Goal: Task Accomplishment & Management: Use online tool/utility

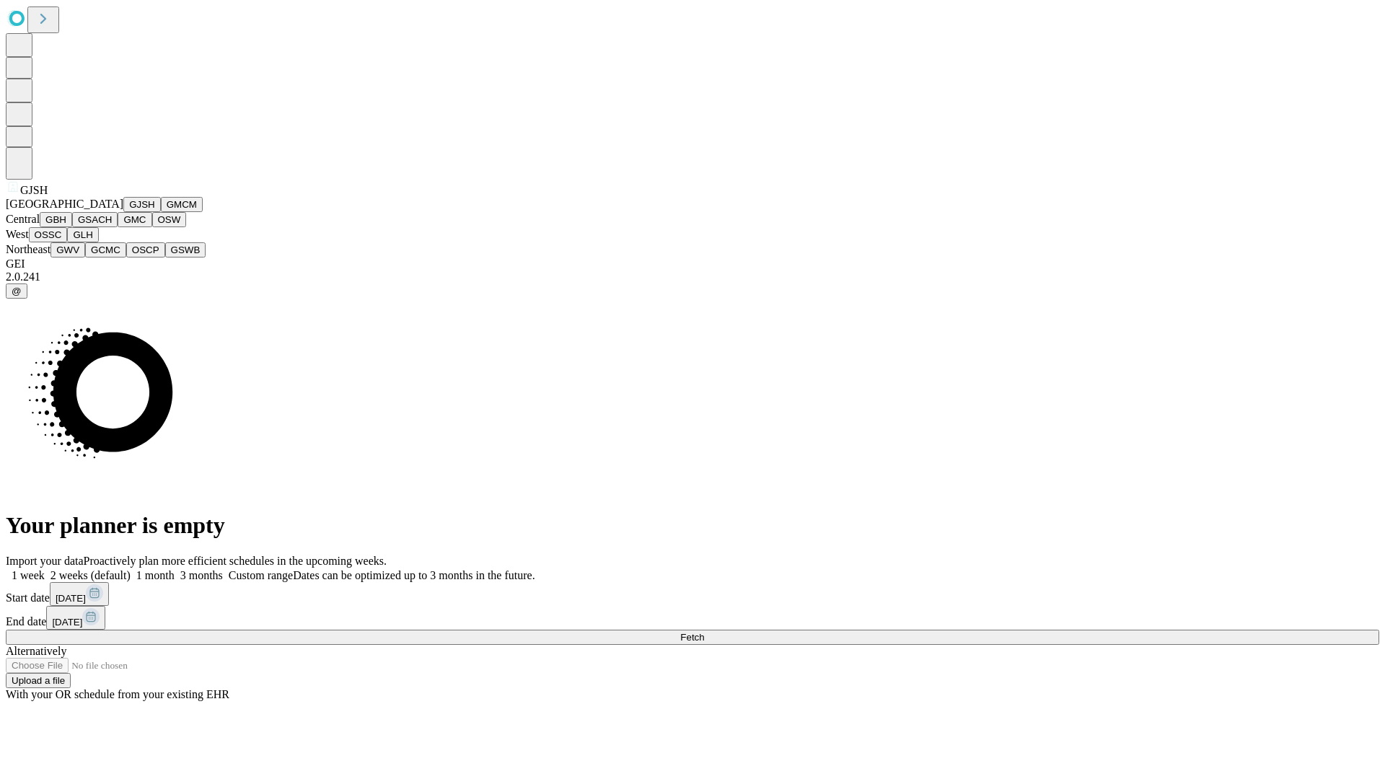
click at [123, 212] on button "GJSH" at bounding box center [142, 204] width 38 height 15
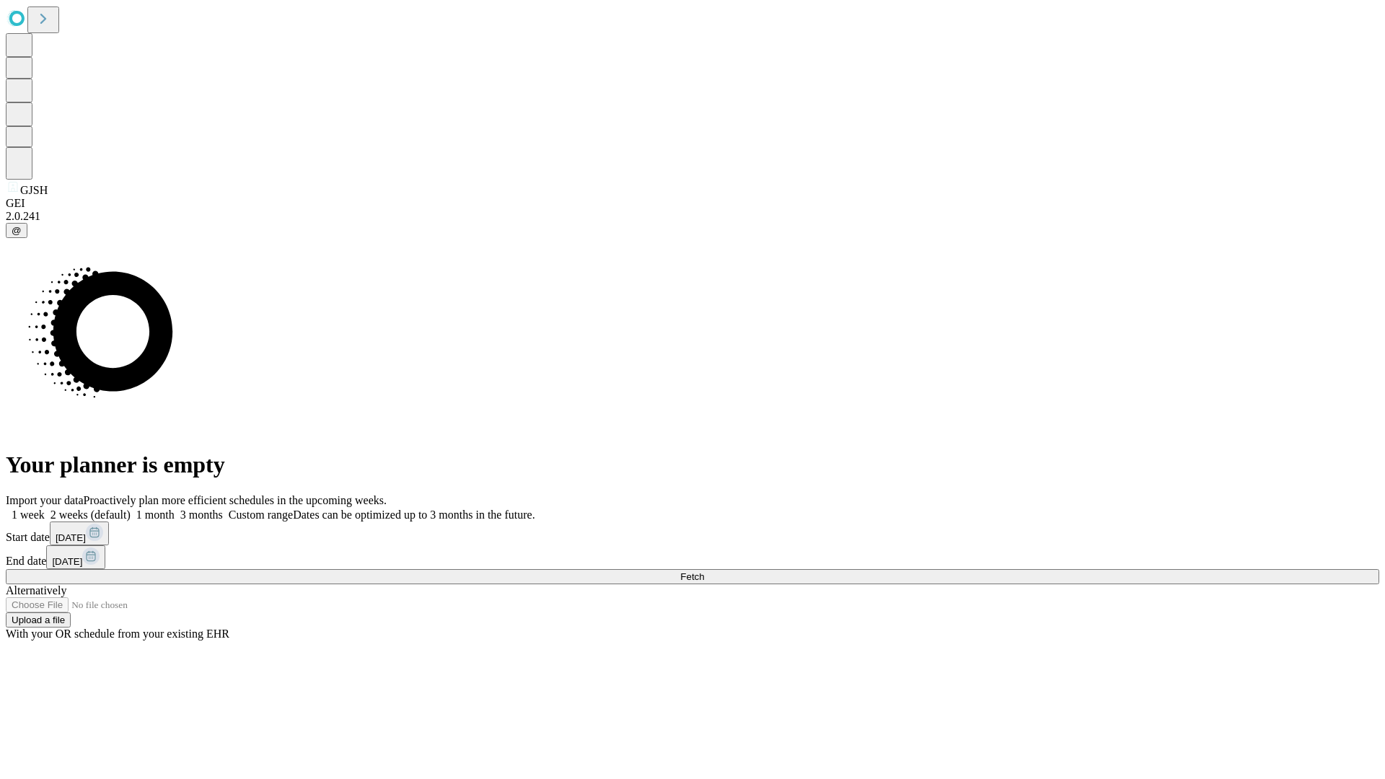
click at [131, 509] on label "2 weeks (default)" at bounding box center [88, 515] width 86 height 12
click at [704, 572] on span "Fetch" at bounding box center [692, 577] width 24 height 11
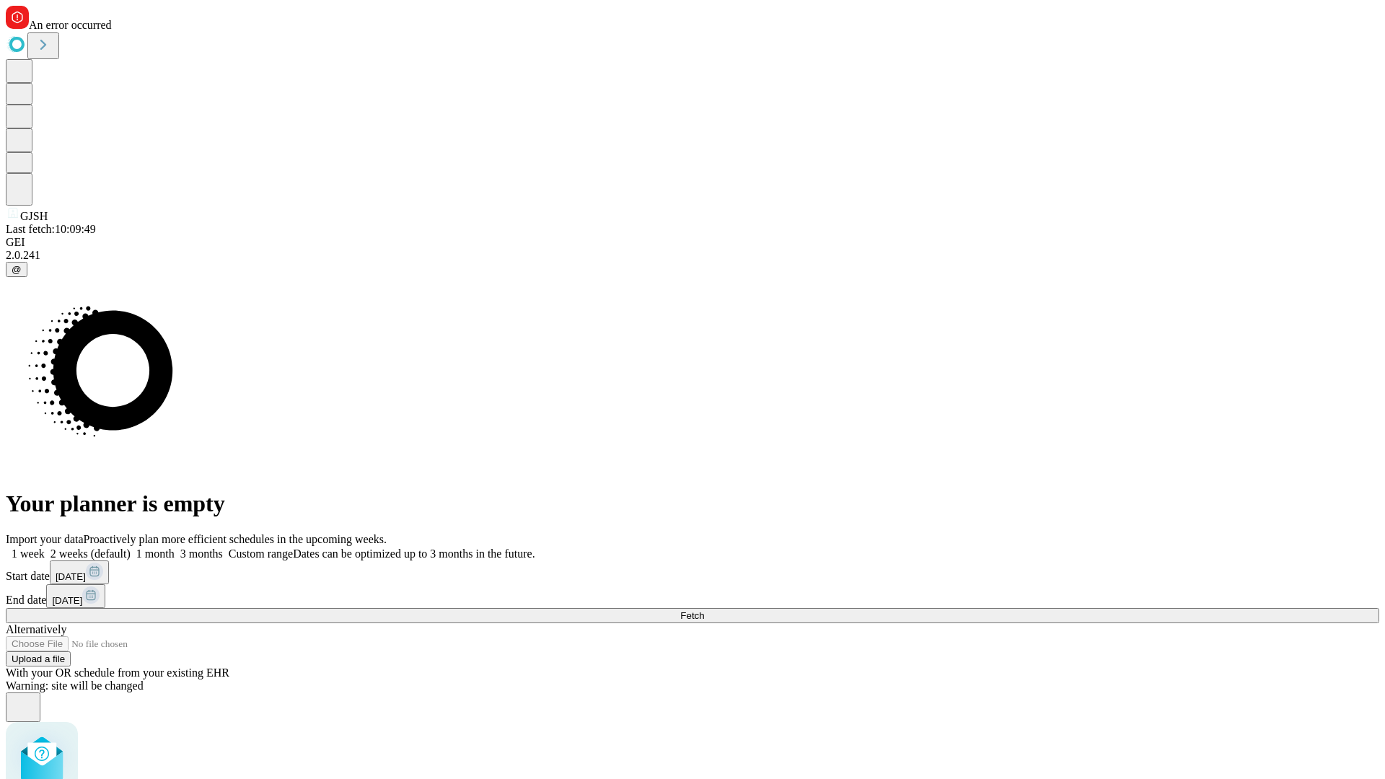
click at [131, 548] on label "2 weeks (default)" at bounding box center [88, 554] width 86 height 12
click at [704, 610] on span "Fetch" at bounding box center [692, 615] width 24 height 11
click at [131, 548] on label "2 weeks (default)" at bounding box center [88, 554] width 86 height 12
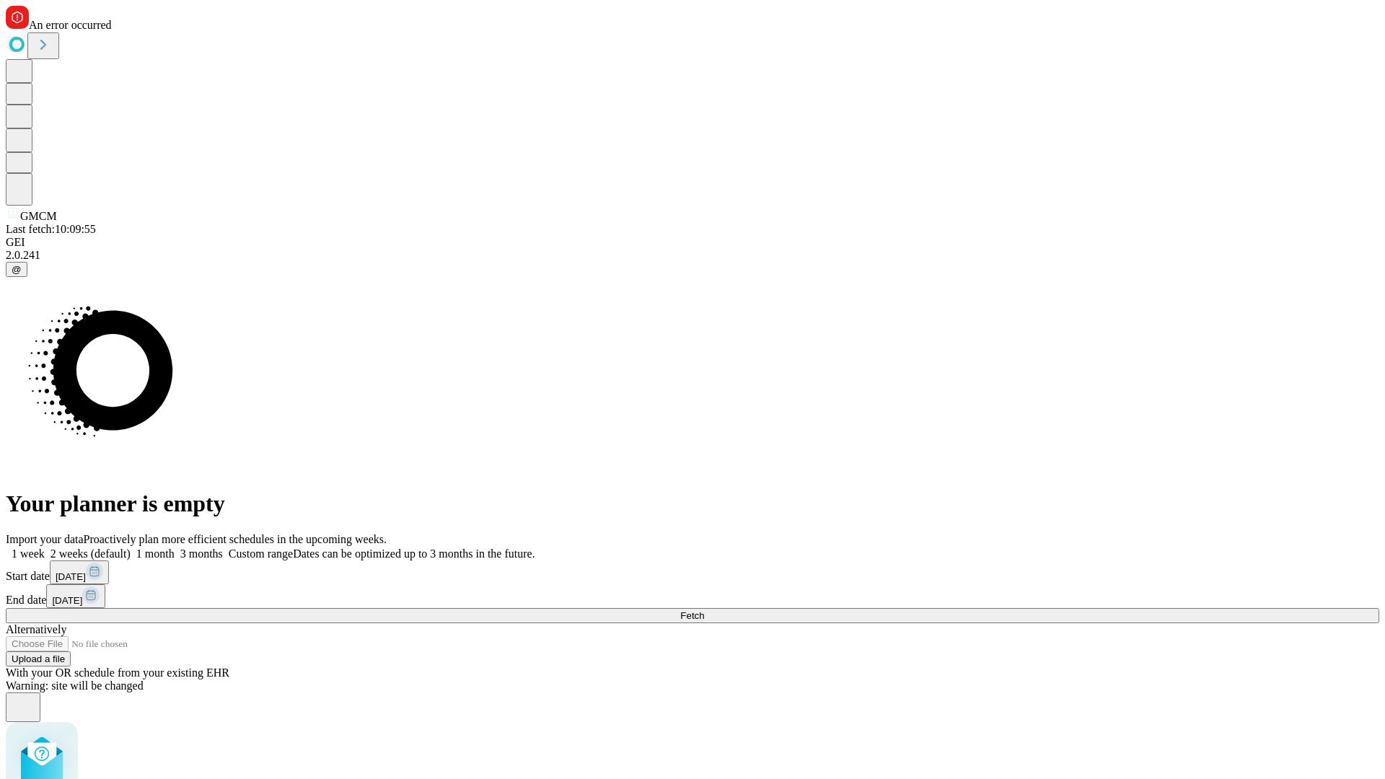
click at [704, 610] on span "Fetch" at bounding box center [692, 615] width 24 height 11
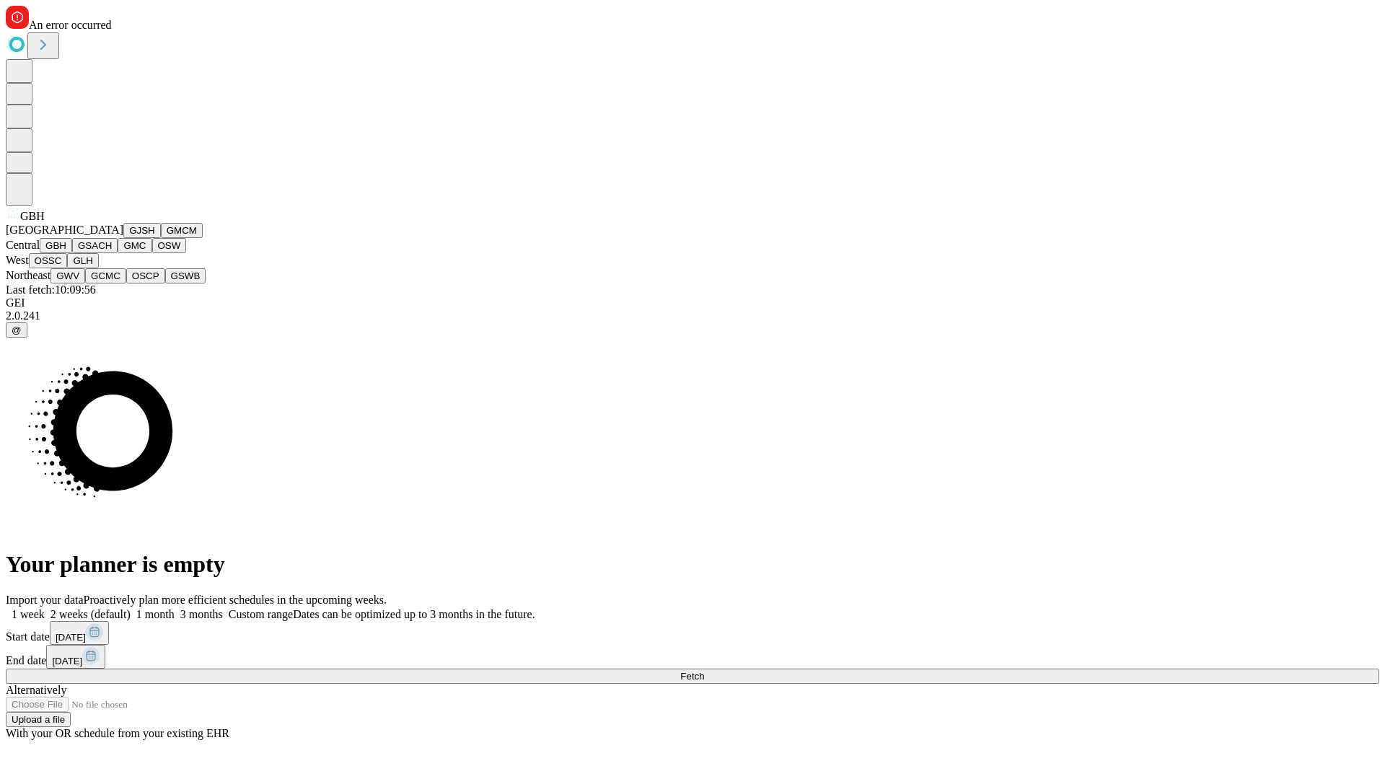
click at [112, 253] on button "GSACH" at bounding box center [94, 245] width 45 height 15
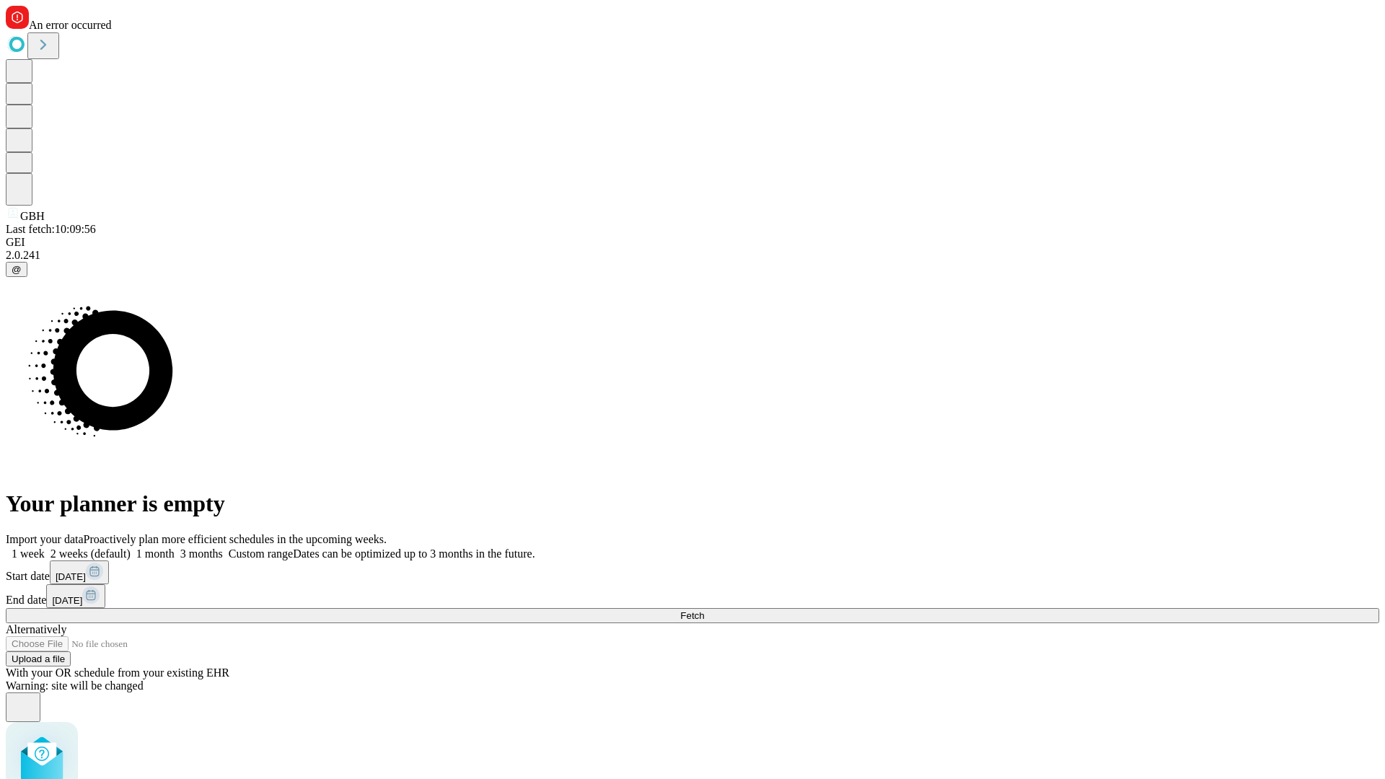
click at [131, 548] on label "2 weeks (default)" at bounding box center [88, 554] width 86 height 12
click at [704, 610] on span "Fetch" at bounding box center [692, 615] width 24 height 11
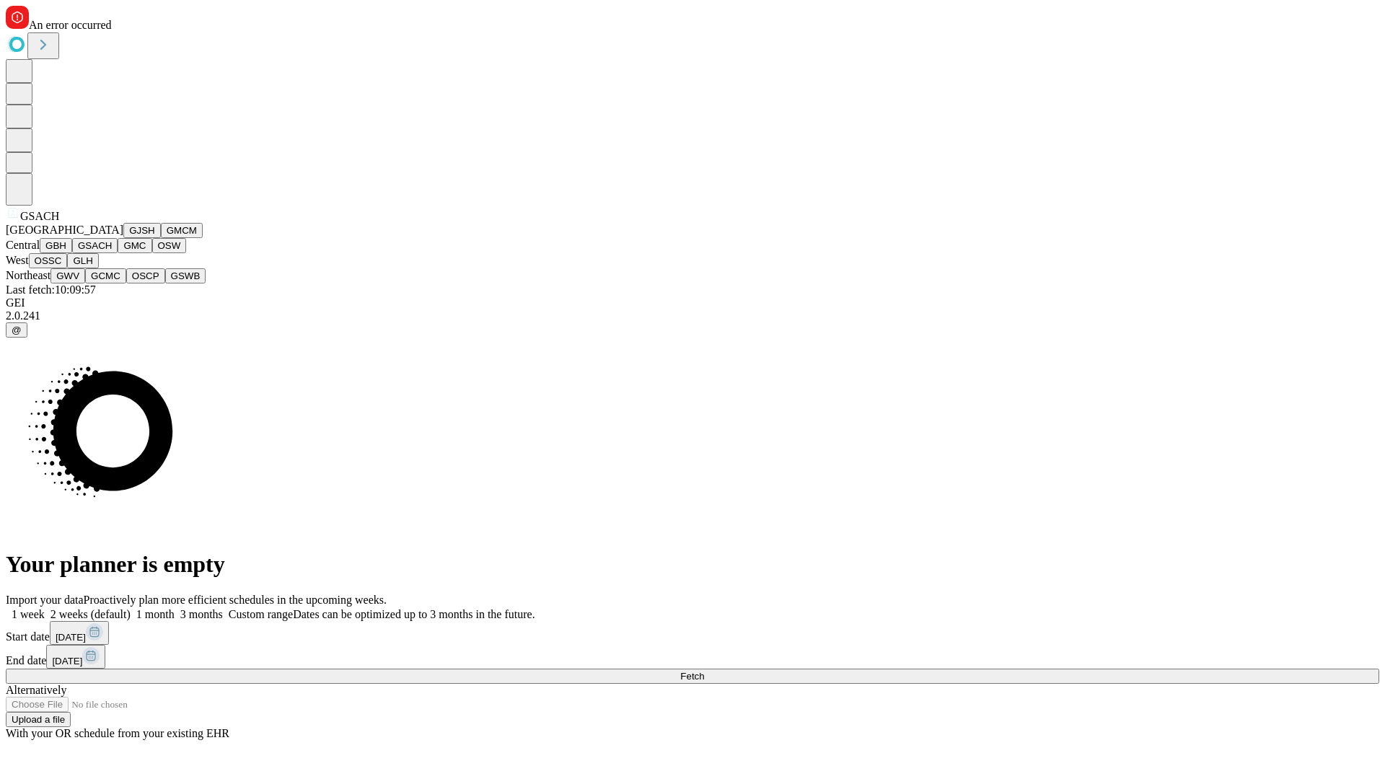
click at [118, 253] on button "GMC" at bounding box center [135, 245] width 34 height 15
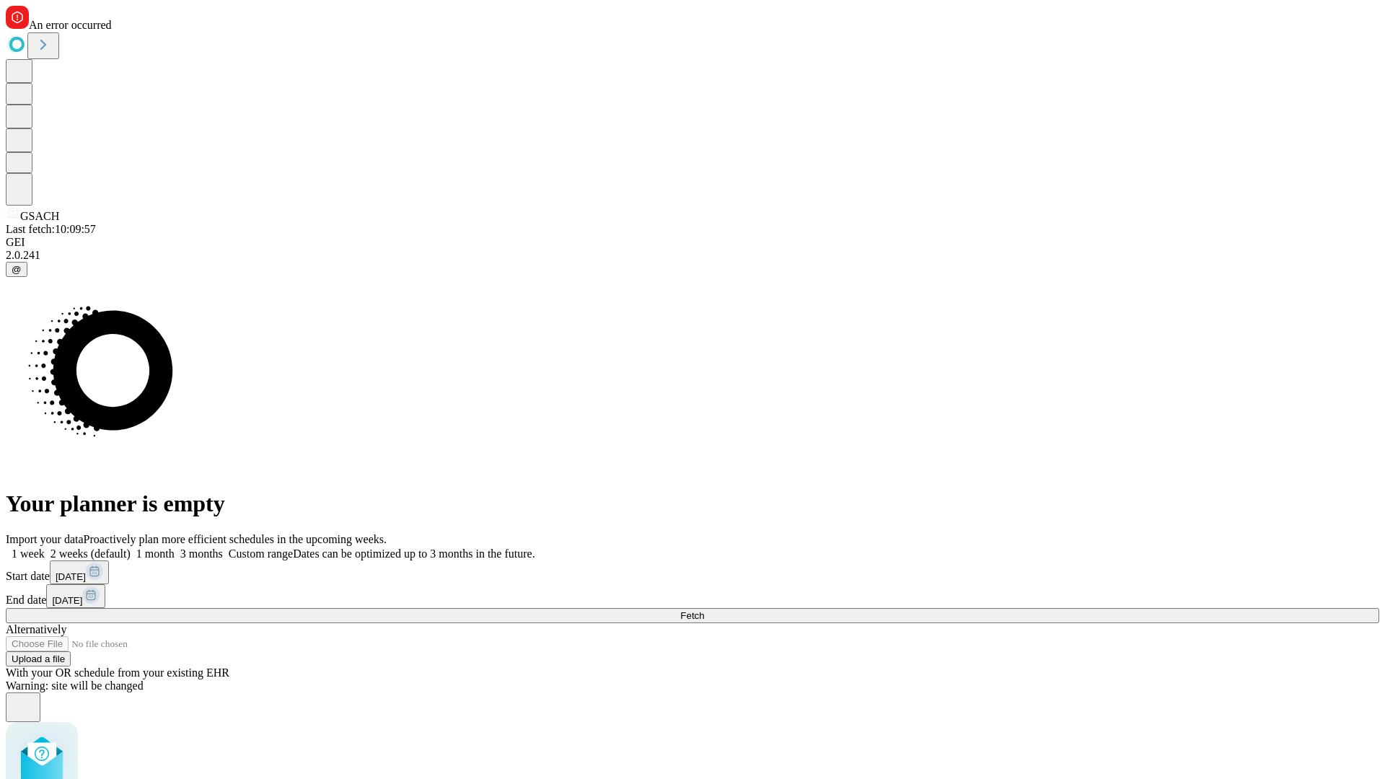
click at [131, 548] on label "2 weeks (default)" at bounding box center [88, 554] width 86 height 12
click at [704, 610] on span "Fetch" at bounding box center [692, 615] width 24 height 11
click at [131, 548] on label "2 weeks (default)" at bounding box center [88, 554] width 86 height 12
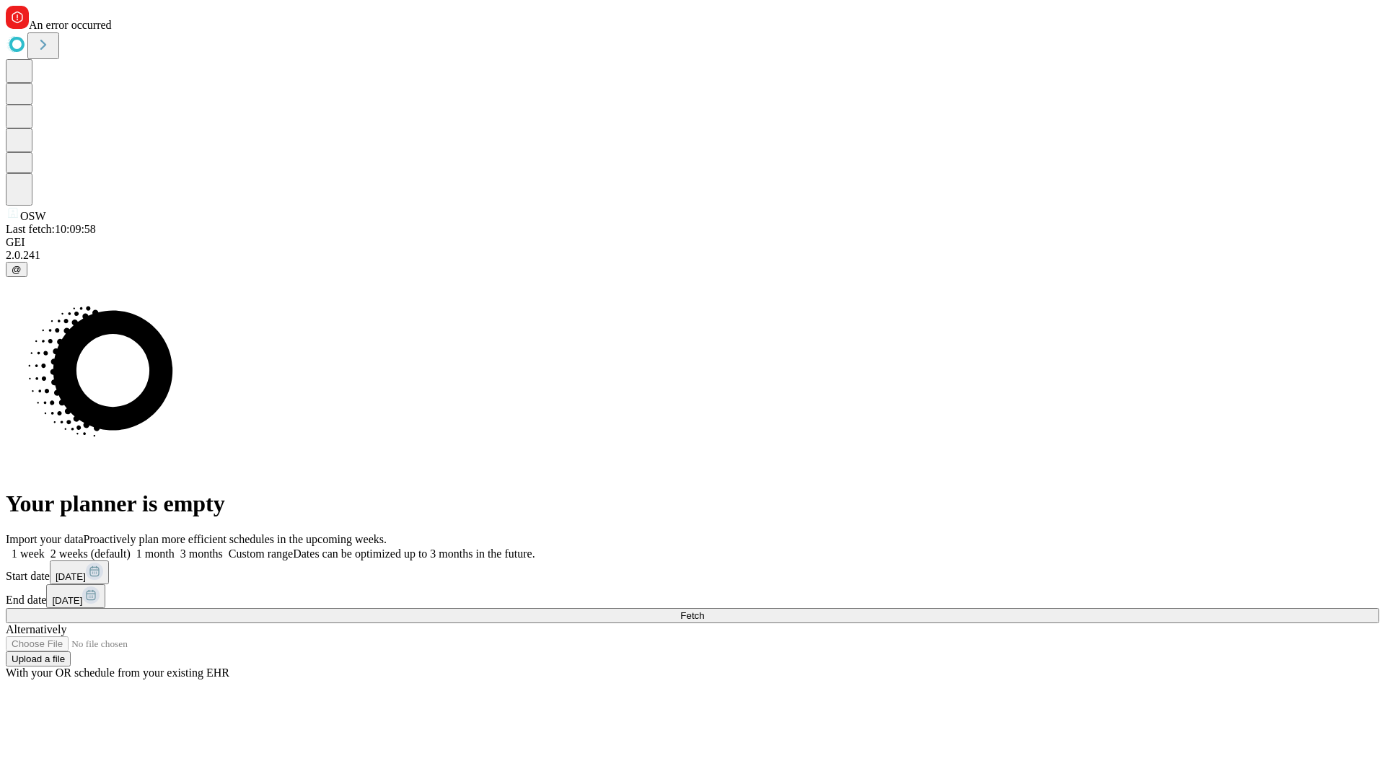
click at [704, 610] on span "Fetch" at bounding box center [692, 615] width 24 height 11
click at [131, 548] on label "2 weeks (default)" at bounding box center [88, 554] width 86 height 12
click at [704, 610] on span "Fetch" at bounding box center [692, 615] width 24 height 11
click at [131, 548] on label "2 weeks (default)" at bounding box center [88, 554] width 86 height 12
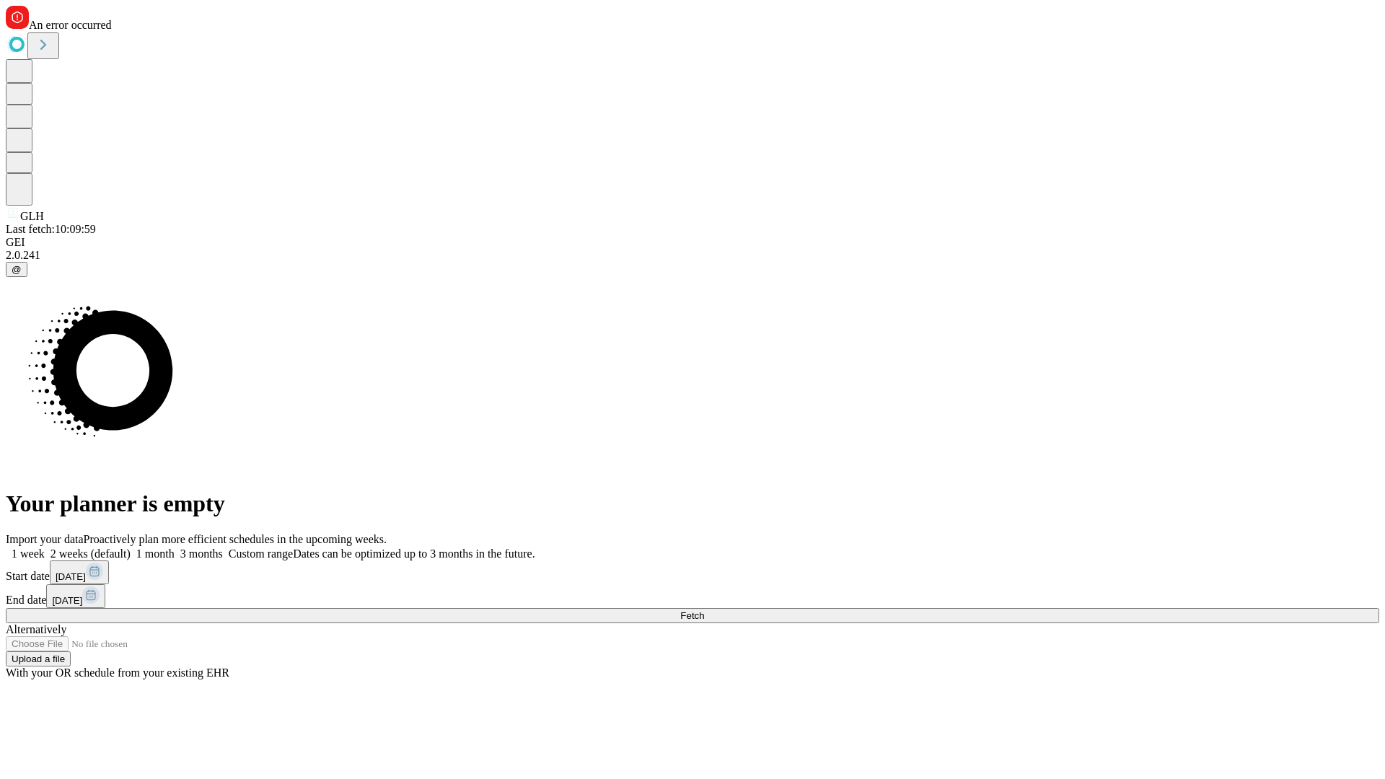
click at [704, 610] on span "Fetch" at bounding box center [692, 615] width 24 height 11
click at [131, 548] on label "2 weeks (default)" at bounding box center [88, 554] width 86 height 12
click at [704, 610] on span "Fetch" at bounding box center [692, 615] width 24 height 11
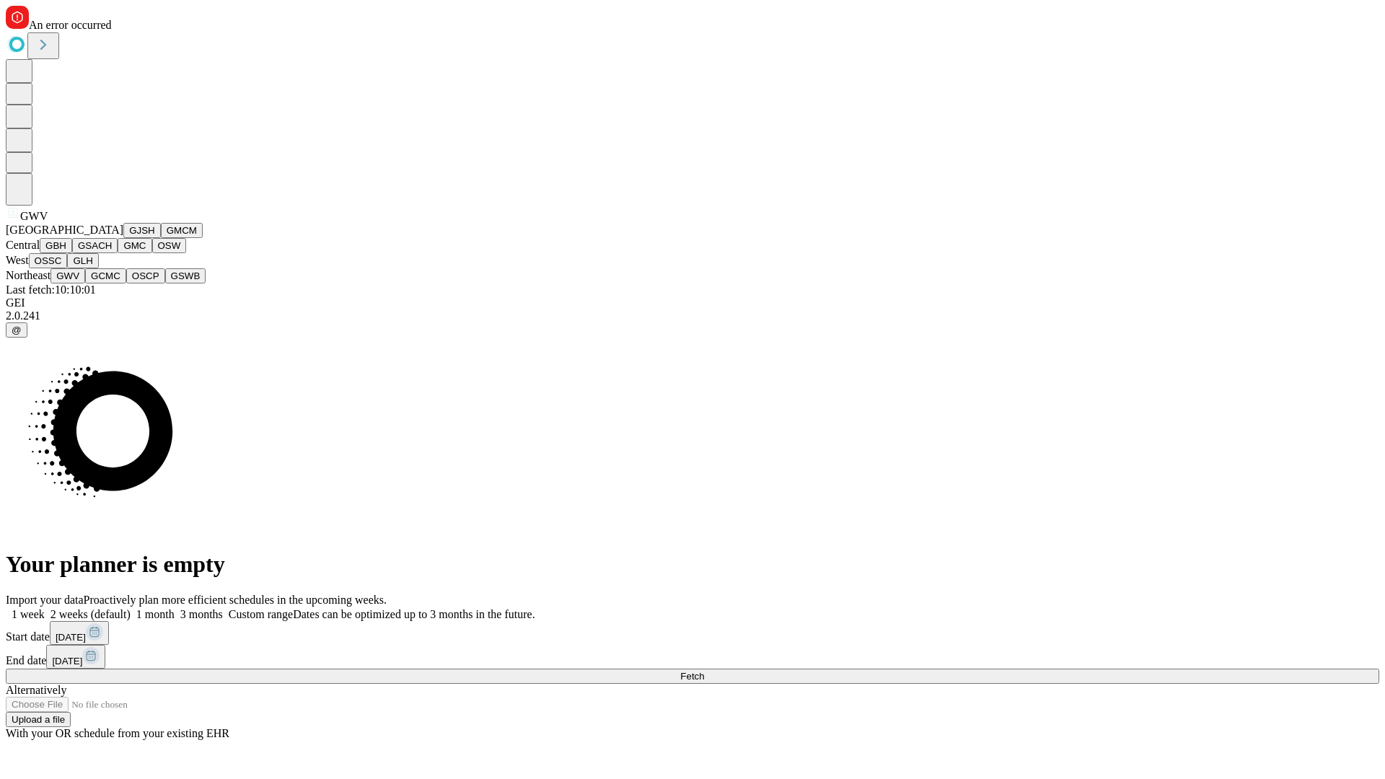
click at [112, 284] on button "GCMC" at bounding box center [105, 275] width 41 height 15
